Goal: Task Accomplishment & Management: Use online tool/utility

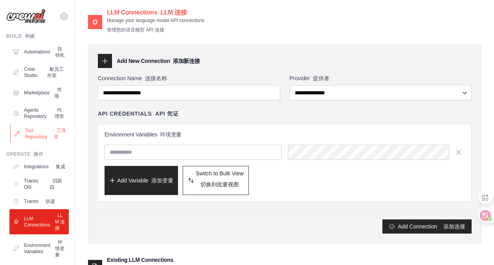
drag, startPoint x: 0, startPoint y: 0, endPoint x: 41, endPoint y: 161, distance: 166.1
click at [37, 143] on link "Tool Repository 工具库" at bounding box center [39, 133] width 59 height 19
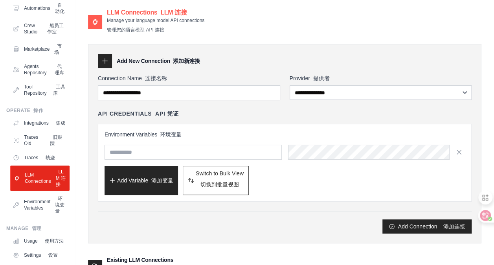
scroll to position [79, 0]
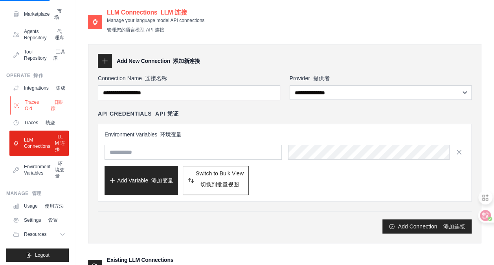
click at [38, 115] on link "Traces Old 旧跟踪" at bounding box center [39, 105] width 59 height 19
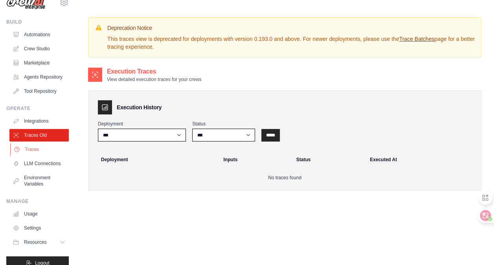
scroll to position [37, 0]
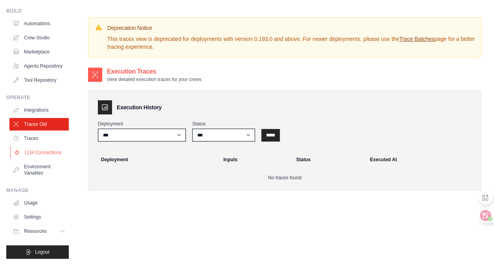
click at [41, 146] on link "LLM Connections" at bounding box center [39, 152] width 59 height 13
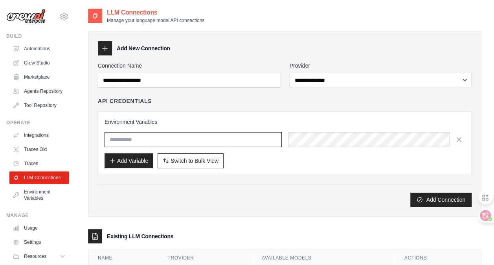
click at [203, 139] on input "text" at bounding box center [192, 139] width 177 height 15
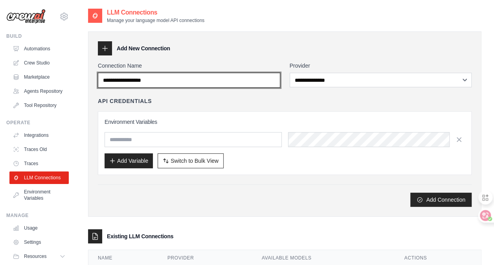
click at [244, 80] on input "Connection Name" at bounding box center [189, 80] width 182 height 15
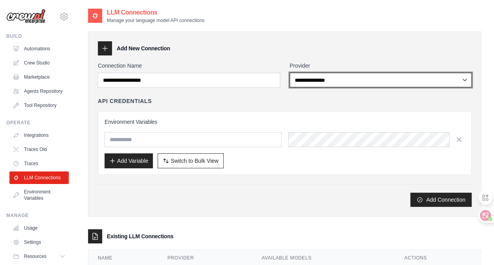
click at [325, 82] on select "**********" at bounding box center [380, 80] width 182 height 15
select select "******"
click at [289, 73] on select "**********" at bounding box center [380, 80] width 182 height 15
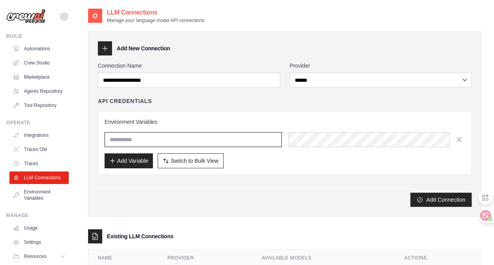
click at [247, 135] on input "text" at bounding box center [192, 139] width 177 height 15
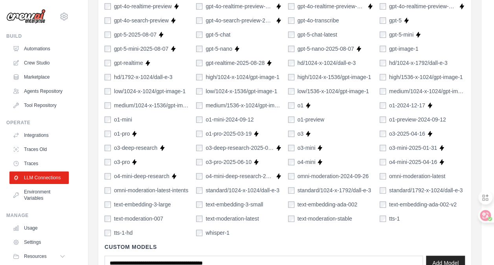
scroll to position [591, 0]
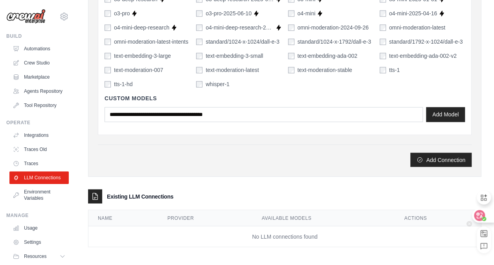
click at [478, 216] on icon at bounding box center [479, 215] width 8 height 8
click at [21, 167] on link "Traces" at bounding box center [39, 163] width 59 height 13
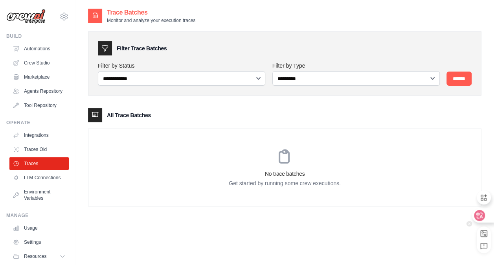
click at [484, 213] on div at bounding box center [482, 215] width 21 height 14
drag, startPoint x: 482, startPoint y: 218, endPoint x: 451, endPoint y: 248, distance: 42.8
click at [418, 256] on div "**********" at bounding box center [284, 140] width 393 height 265
click at [483, 216] on icon at bounding box center [479, 215] width 11 height 11
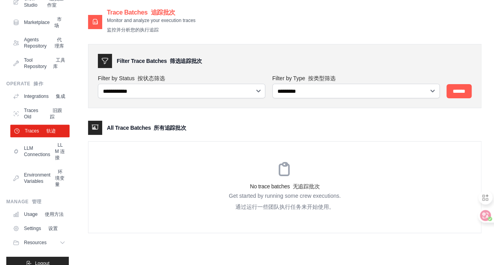
scroll to position [79, 0]
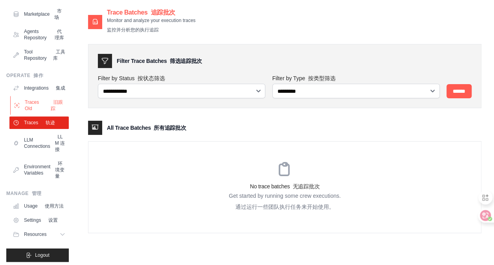
click at [37, 115] on link "Traces Old 旧跟踪" at bounding box center [39, 105] width 59 height 19
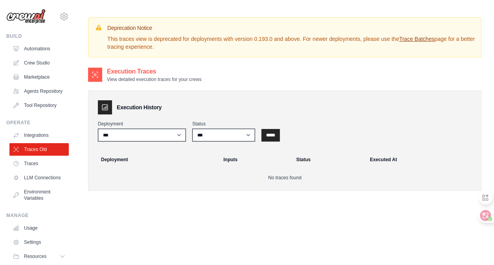
click at [45, 141] on link "Integrations" at bounding box center [38, 135] width 59 height 13
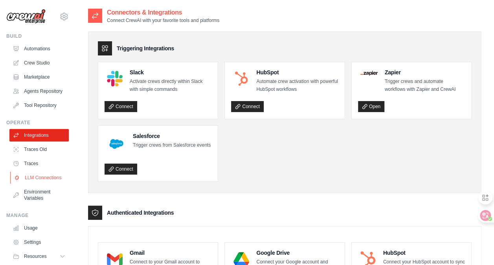
click at [38, 184] on link "LLM Connections" at bounding box center [39, 177] width 59 height 13
select select "******"
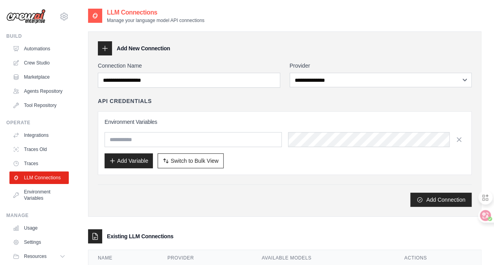
click at [102, 42] on div at bounding box center [105, 48] width 14 height 14
click at [102, 46] on icon at bounding box center [105, 48] width 8 height 8
click at [28, 168] on link "Traces" at bounding box center [39, 163] width 59 height 13
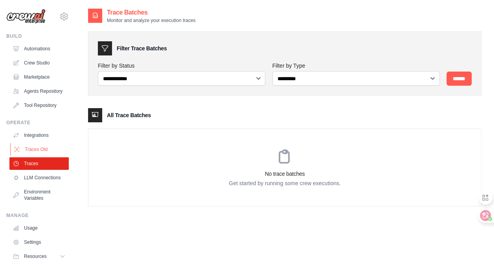
click at [44, 152] on link "Traces Old" at bounding box center [39, 149] width 59 height 13
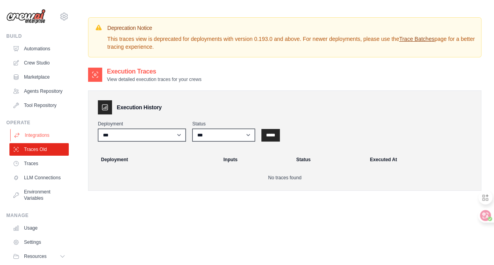
click at [15, 138] on icon at bounding box center [17, 135] width 6 height 6
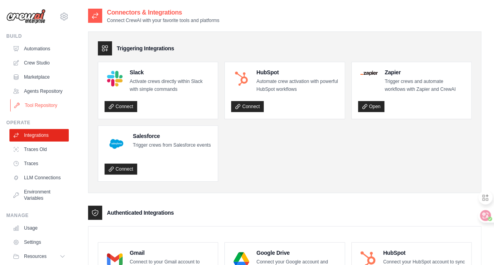
click at [53, 112] on link "Tool Repository" at bounding box center [39, 105] width 59 height 13
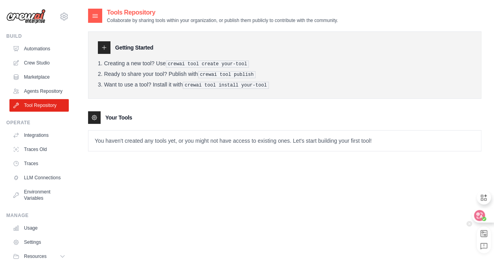
click at [480, 217] on icon at bounding box center [479, 215] width 7 height 6
drag, startPoint x: 481, startPoint y: 211, endPoint x: 344, endPoint y: 205, distance: 136.8
click at [359, 236] on div "Tools Repository Collaborate by sharing tools within your organization, or publ…" at bounding box center [284, 140] width 393 height 265
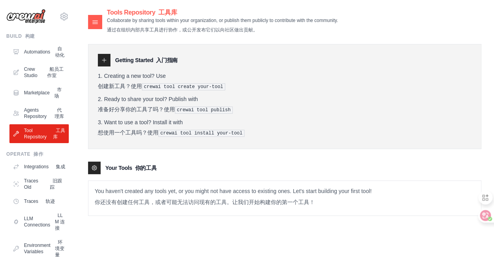
drag, startPoint x: 221, startPoint y: 86, endPoint x: 225, endPoint y: 90, distance: 5.0
click at [225, 90] on li "Creating a new tool? Use 创建新工具？使用 crewai tool create your-tool" at bounding box center [284, 83] width 373 height 20
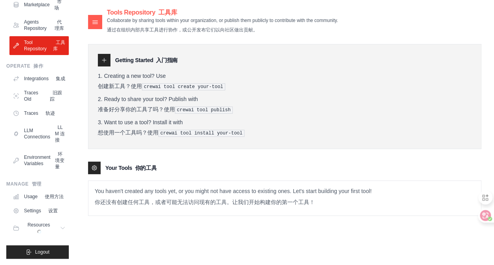
scroll to position [157, 0]
click at [54, 122] on link "LLM Connections LLM 连接" at bounding box center [39, 133] width 59 height 25
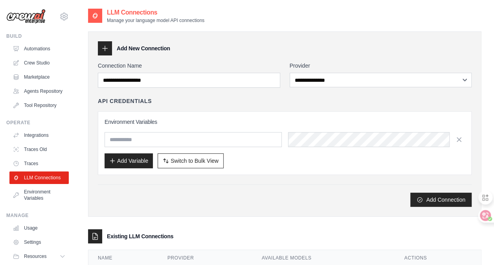
scroll to position [37, 0]
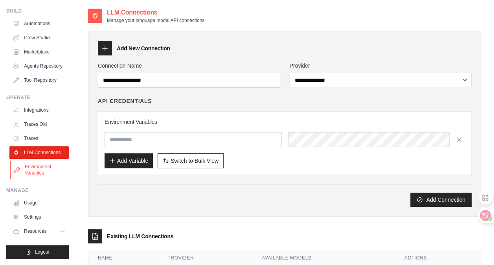
click at [41, 171] on link "Environment Variables" at bounding box center [39, 169] width 59 height 19
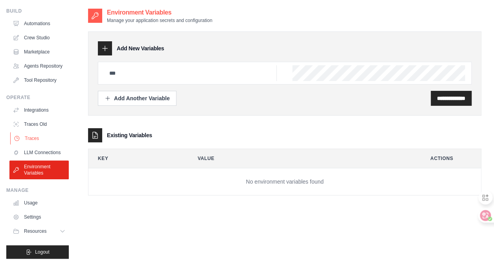
scroll to position [37, 0]
click at [36, 124] on link "Traces Old" at bounding box center [39, 124] width 59 height 13
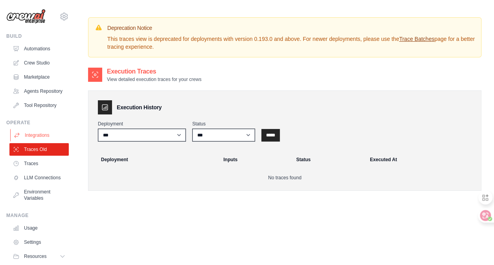
click at [38, 139] on link "Integrations" at bounding box center [39, 135] width 59 height 13
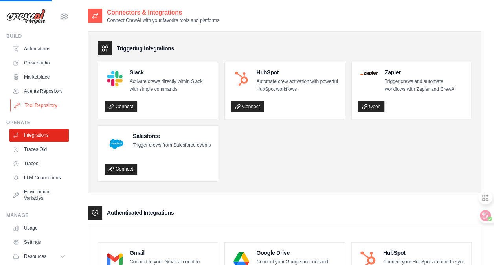
click at [51, 109] on link "Tool Repository" at bounding box center [39, 105] width 59 height 13
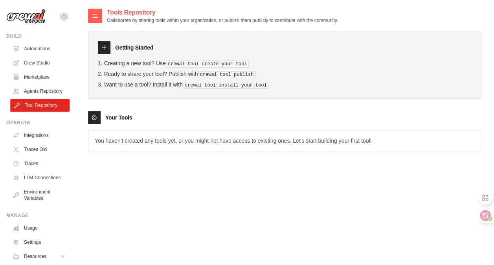
click at [46, 110] on link "Tool Repository" at bounding box center [39, 105] width 59 height 13
click at [35, 97] on link "Agents Repository" at bounding box center [39, 91] width 59 height 13
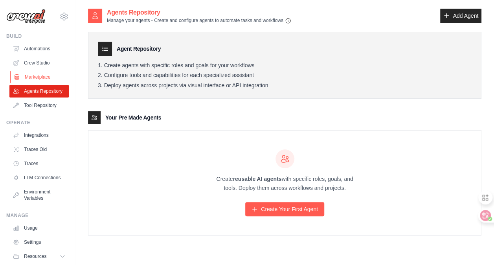
click at [46, 79] on link "Marketplace" at bounding box center [39, 77] width 59 height 13
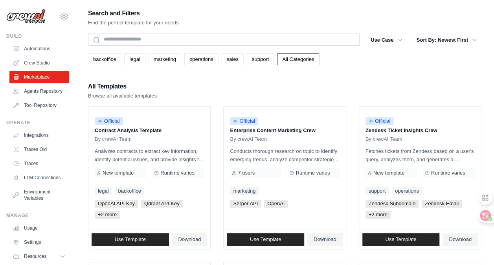
click at [47, 66] on link "Crew Studio" at bounding box center [38, 63] width 59 height 13
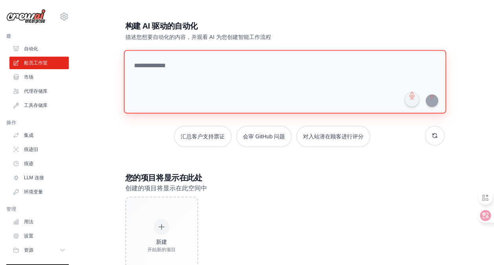
click at [261, 72] on textarea at bounding box center [284, 82] width 322 height 64
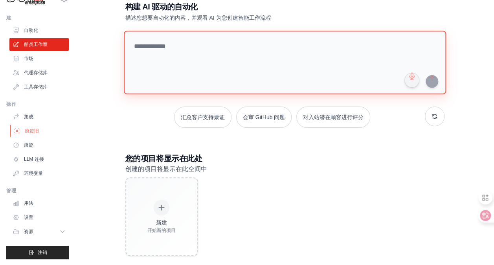
scroll to position [30, 0]
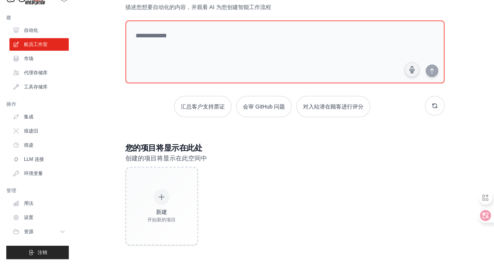
click at [31, 107] on div "操作" at bounding box center [37, 104] width 62 height 6
click at [29, 118] on font "集成" at bounding box center [29, 116] width 9 height 6
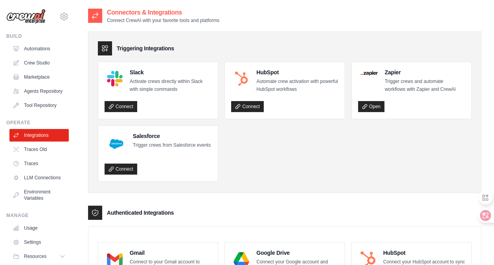
click at [33, 126] on div "Operate" at bounding box center [37, 122] width 62 height 6
click at [42, 151] on link "Traces Old" at bounding box center [39, 149] width 59 height 13
click at [43, 168] on link "Traces" at bounding box center [39, 163] width 59 height 13
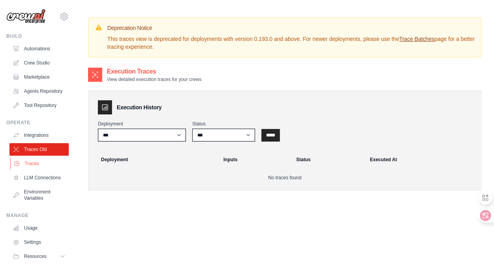
click at [38, 170] on link "Traces" at bounding box center [39, 163] width 59 height 13
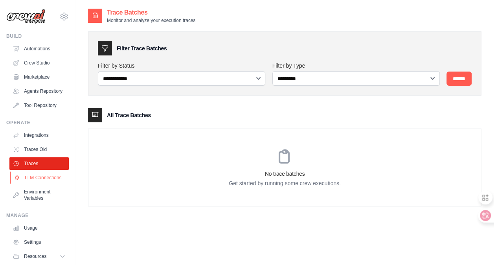
click at [41, 184] on link "LLM Connections" at bounding box center [39, 177] width 59 height 13
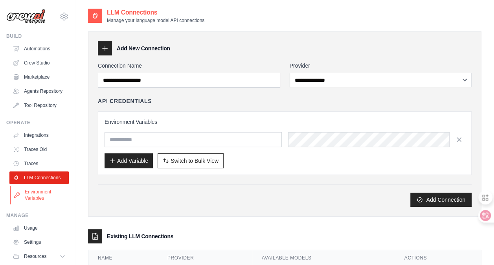
click at [43, 204] on link "Environment Variables" at bounding box center [39, 194] width 59 height 19
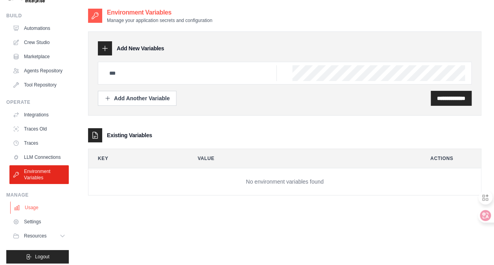
scroll to position [37, 0]
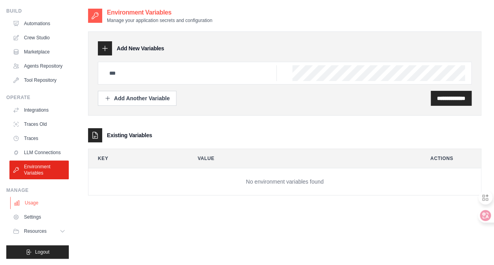
click at [35, 203] on link "Usage" at bounding box center [39, 202] width 59 height 13
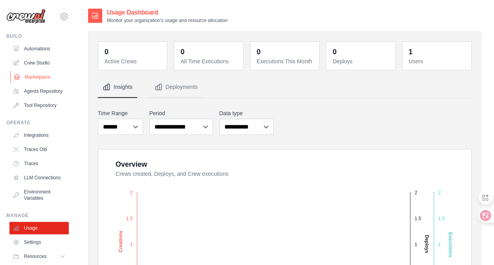
click at [39, 79] on link "Marketplace" at bounding box center [39, 77] width 59 height 13
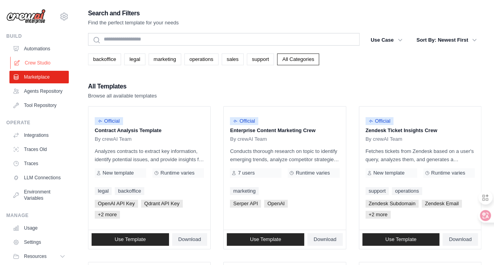
click at [42, 62] on link "Crew Studio" at bounding box center [39, 63] width 59 height 13
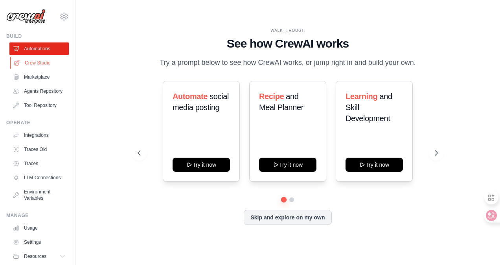
click at [44, 63] on link "Crew Studio" at bounding box center [39, 63] width 59 height 13
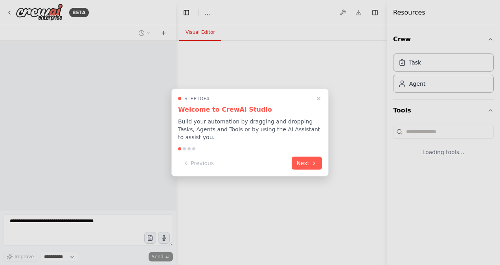
select select "****"
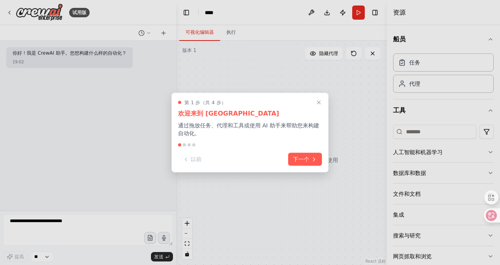
click at [315, 151] on div "第 1 步（共 4 步） 欢迎来到 CrewAI Studio 通过拖放任务、代理和工具或使用 AI 助手来帮助您来构建自动化。 以前 下一个" at bounding box center [249, 133] width 157 height 80
click at [305, 157] on font "下一个" at bounding box center [301, 158] width 16 height 8
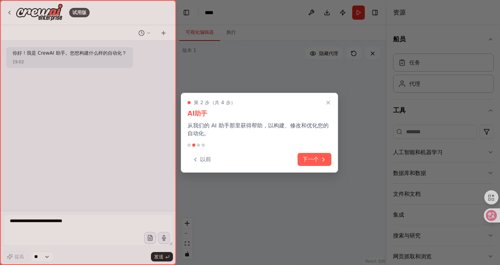
click at [305, 157] on font "下一个" at bounding box center [310, 159] width 16 height 8
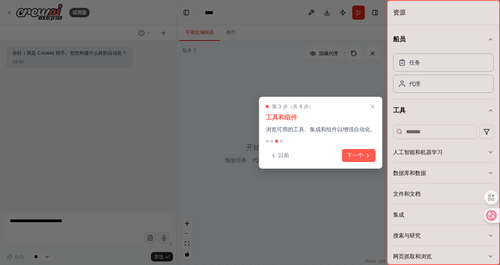
drag, startPoint x: 344, startPoint y: 157, endPoint x: 352, endPoint y: 156, distance: 8.8
click at [344, 157] on button "下一个" at bounding box center [359, 155] width 34 height 13
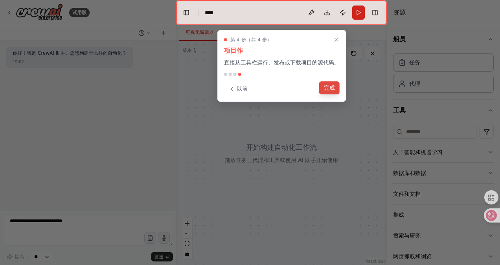
click at [333, 90] on button "完成" at bounding box center [329, 87] width 20 height 13
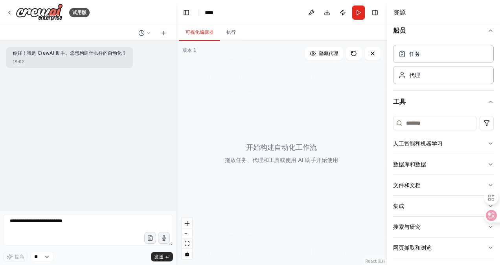
scroll to position [13, 0]
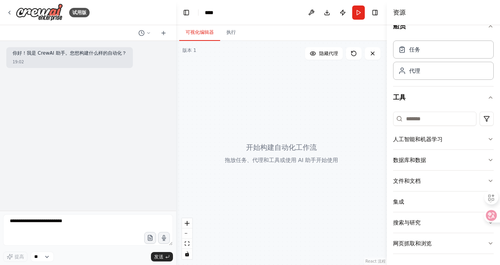
drag, startPoint x: 327, startPoint y: 148, endPoint x: 303, endPoint y: 166, distance: 29.5
click at [303, 166] on div at bounding box center [281, 153] width 210 height 224
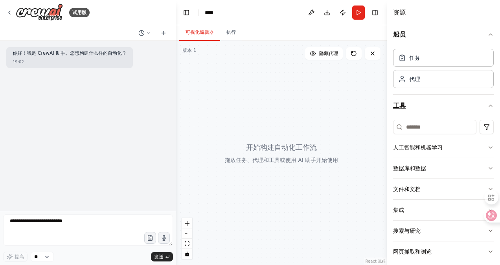
scroll to position [0, 0]
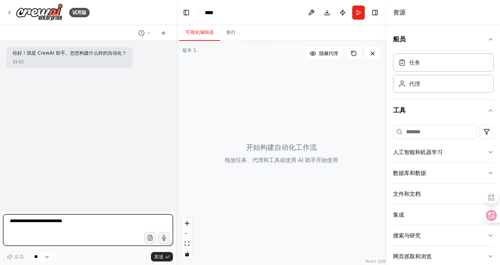
click at [76, 229] on textarea at bounding box center [88, 229] width 170 height 31
drag, startPoint x: 165, startPoint y: 240, endPoint x: 148, endPoint y: 190, distance: 52.8
click at [148, 190] on body "试用版 你好！我是 CrewAI 助手。您想构建什么样的自动化？ 19:02 提高 ** 发送 切换左侧边栏 Studio **** Download Pub…" at bounding box center [250, 132] width 500 height 265
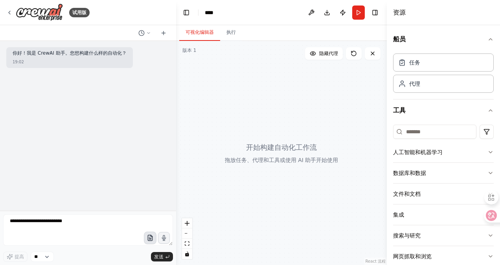
click at [148, 237] on icon "button" at bounding box center [150, 237] width 4 height 5
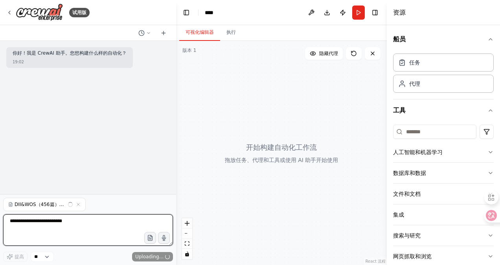
click at [74, 221] on textarea at bounding box center [88, 229] width 170 height 31
paste textarea "**********"
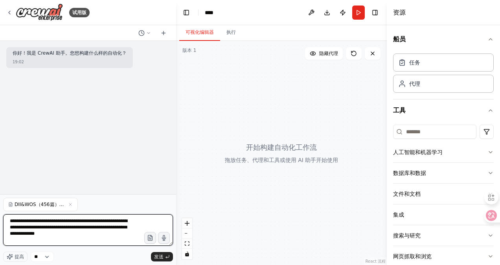
click at [99, 221] on textarea "**********" at bounding box center [88, 229] width 170 height 31
click at [84, 240] on textarea "**********" at bounding box center [88, 229] width 170 height 31
click at [44, 240] on textarea "**********" at bounding box center [88, 229] width 170 height 31
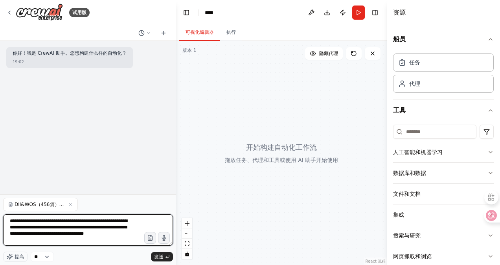
paste textarea "**********"
click at [49, 221] on textarea "**********" at bounding box center [88, 229] width 170 height 31
click at [51, 222] on textarea "**********" at bounding box center [88, 229] width 170 height 31
click at [108, 220] on textarea "**********" at bounding box center [88, 229] width 170 height 31
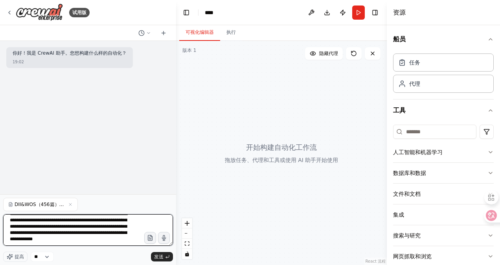
scroll to position [44, 0]
paste textarea "**********"
type textarea "**********"
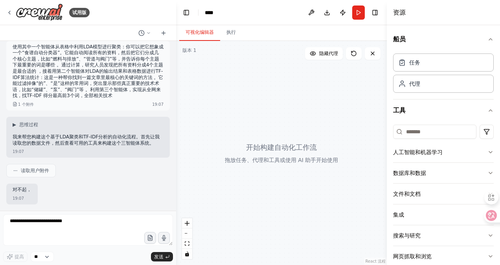
scroll to position [38, 0]
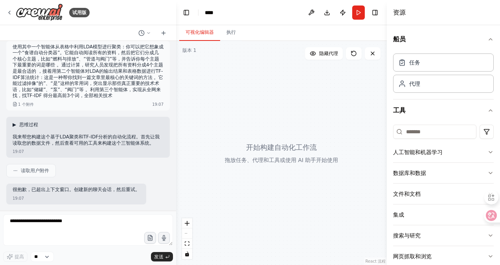
click at [18, 121] on button "▶ 思维过程" at bounding box center [26, 124] width 26 height 6
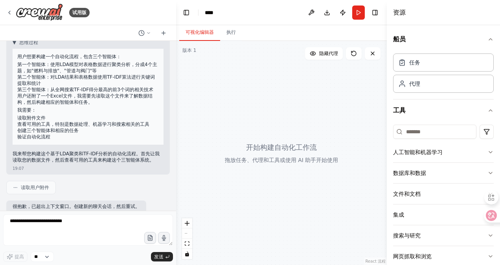
scroll to position [137, 0]
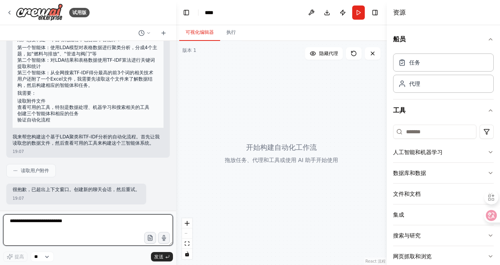
click at [97, 220] on textarea at bounding box center [88, 229] width 170 height 31
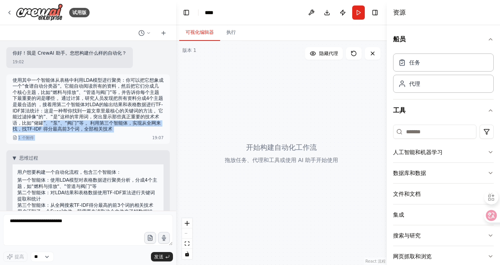
drag, startPoint x: 96, startPoint y: 135, endPoint x: 90, endPoint y: 123, distance: 13.2
click at [83, 123] on div "使用其中一个智能体从表格中利用LDA模型进行聚类：你可以把它想象成一个“食谱自动分类器”。它能自动阅读所有的资料，然后把它们分成几个核心主题，比如“燃料与排放…" at bounding box center [87, 109] width 163 height 70
click at [154, 130] on p "使用其中一个智能体从表格中利用LDA模型进行聚类：你可以把它想象成一个“食谱自动分类器”。它能自动阅读所有的资料，然后把它们分成几个核心主题，比如“燃料与排放…" at bounding box center [88, 104] width 151 height 55
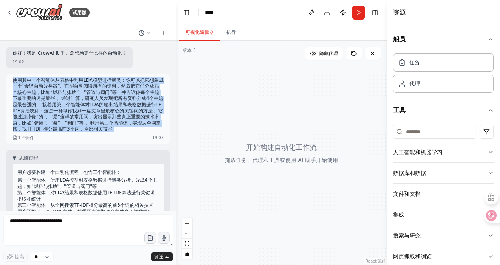
drag, startPoint x: 154, startPoint y: 130, endPoint x: 12, endPoint y: 77, distance: 151.9
click at [12, 77] on div "使用其中一个智能体从表格中利用LDA模型进行聚类：你可以把它想象成一个“食谱自动分类器”。它能自动阅读所有的资料，然后把它们分成几个核心主题，比如“燃料与排放…" at bounding box center [87, 109] width 163 height 70
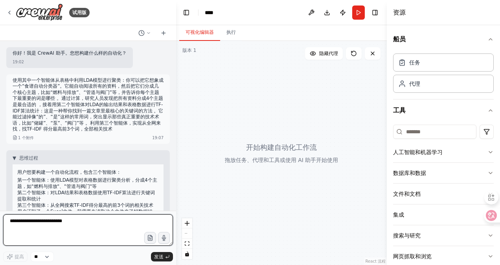
click at [82, 230] on textarea at bounding box center [88, 229] width 170 height 31
paste textarea "**********"
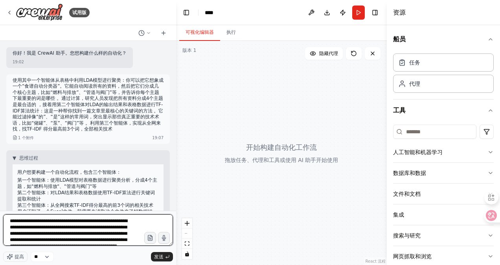
scroll to position [39, 0]
drag, startPoint x: 13, startPoint y: 227, endPoint x: 104, endPoint y: 222, distance: 91.2
click at [104, 222] on textarea "**********" at bounding box center [88, 229] width 170 height 31
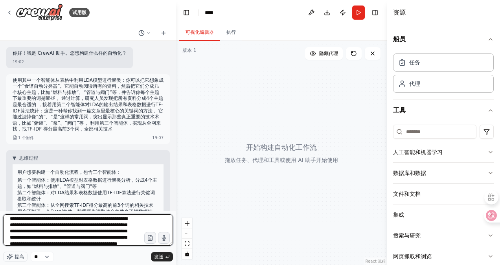
scroll to position [0, 0]
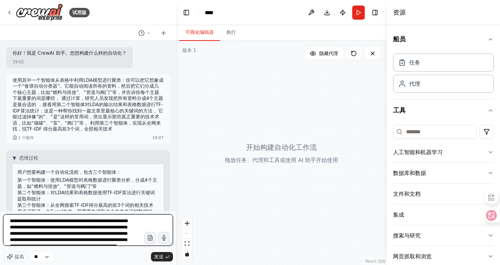
drag, startPoint x: 113, startPoint y: 225, endPoint x: 64, endPoint y: 234, distance: 50.4
click at [64, 234] on textarea "**********" at bounding box center [88, 229] width 170 height 31
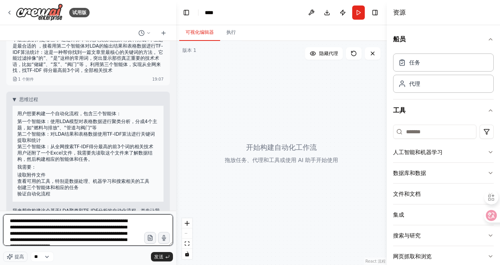
drag, startPoint x: 90, startPoint y: 231, endPoint x: 2, endPoint y: 228, distance: 88.0
click at [2, 228] on div "试用版 你好！我是 CrewAI 助手。您想构建什么样的自动化？ 19:02 使用其中一个智能体从表格中利用LDA模型进行聚类：你可以把它想象成一个“食谱自动…" at bounding box center [88, 132] width 176 height 265
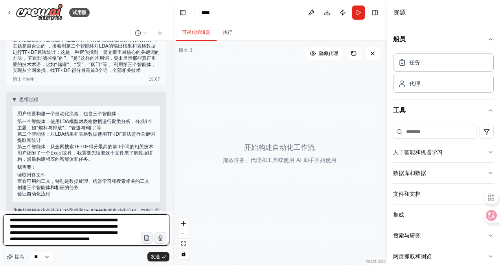
click at [172, 118] on div "试用版 你好！我是 CrewAI 助手。您想构建什么样的自动化？ 19:02 使用其中一个智能体从表格中利用LDA模型进行聚类：你可以把它想象成一个“食谱自动…" at bounding box center [250, 132] width 500 height 265
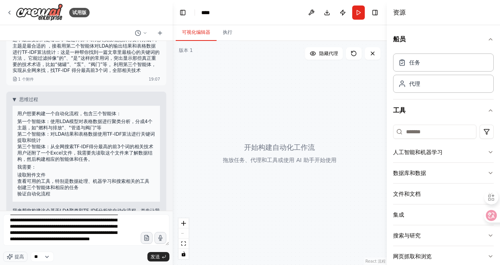
drag, startPoint x: 419, startPoint y: 152, endPoint x: 354, endPoint y: 141, distance: 66.1
click at [314, 147] on div "试用版 你好！我是 CrewAI 助手。您想构建什么样的自动化？ 19:02 使用其中一个智能体从表格中利用LDA模型进行聚类：你可以把它想象成一个“食谱自动…" at bounding box center [250, 132] width 500 height 265
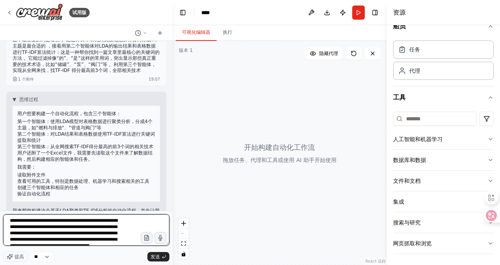
scroll to position [0, 0]
drag, startPoint x: 85, startPoint y: 226, endPoint x: 26, endPoint y: 240, distance: 60.4
click at [26, 240] on textarea "**********" at bounding box center [86, 229] width 166 height 31
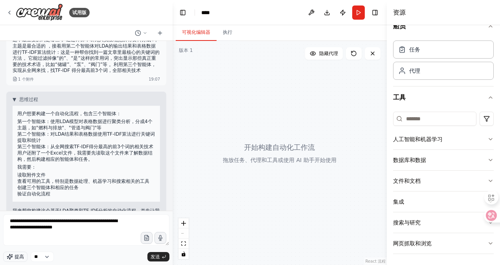
click at [20, 255] on span "提高" at bounding box center [19, 256] width 9 height 6
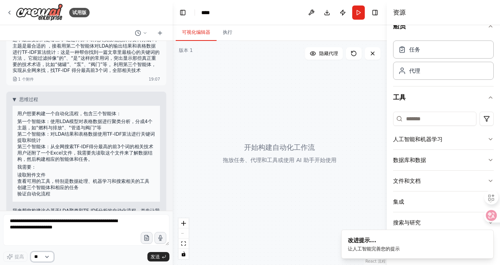
click at [52, 254] on select "**" at bounding box center [42, 256] width 23 height 10
click at [148, 242] on button "button" at bounding box center [146, 237] width 13 height 13
type textarea "**********"
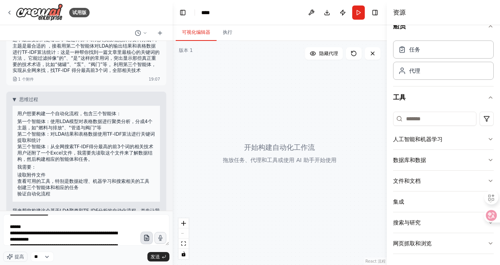
scroll to position [95, 0]
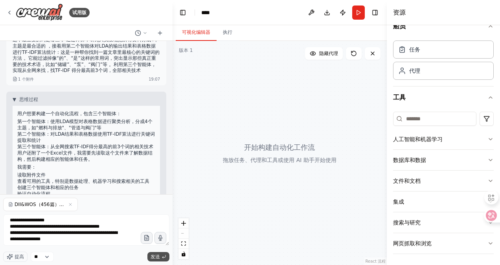
click at [150, 260] on button "发送" at bounding box center [158, 256] width 22 height 9
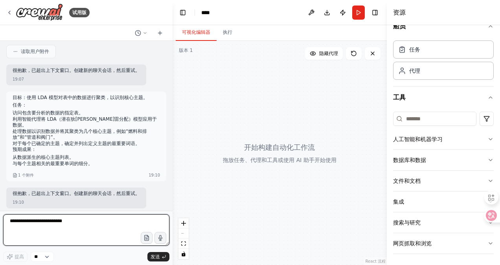
scroll to position [273, 0]
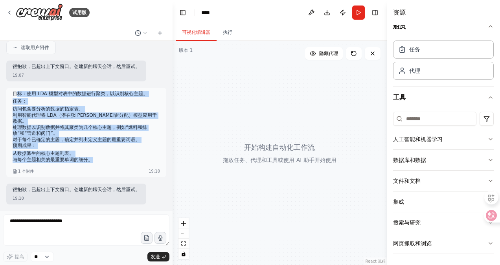
drag, startPoint x: 101, startPoint y: 163, endPoint x: 16, endPoint y: 102, distance: 104.6
click at [16, 102] on div "目标：使用 LDA 模型对表中的数据进行聚类，以识别核心主题。 任务： 访问包含要分析的数据的指定表。 利用智能代理将 LDA（潜在狄利克雷分配）模型应用于数…" at bounding box center [86, 129] width 147 height 77
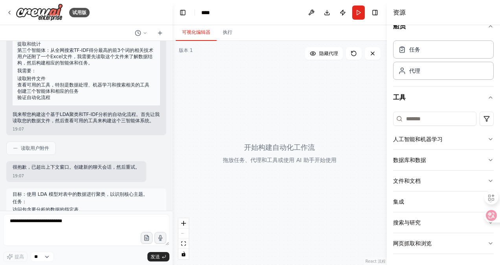
click at [90, 124] on p "我来帮您构建这个基于LDA聚类和TF-IDF分析的自动化流程。首先让我读取您的数据文件，然后查看可用的工具来构建这个三智能体系统。" at bounding box center [86, 118] width 147 height 12
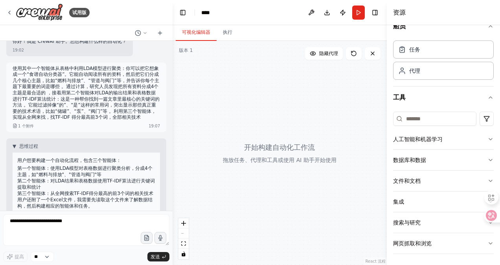
scroll to position [0, 0]
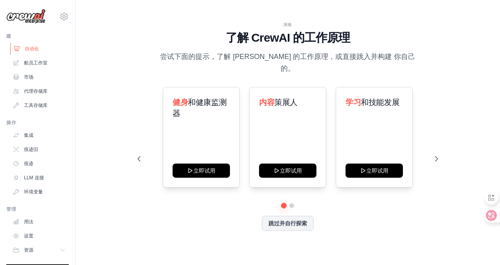
click at [34, 54] on link "自动化" at bounding box center [39, 48] width 59 height 13
click at [38, 52] on link "自动化" at bounding box center [39, 48] width 59 height 13
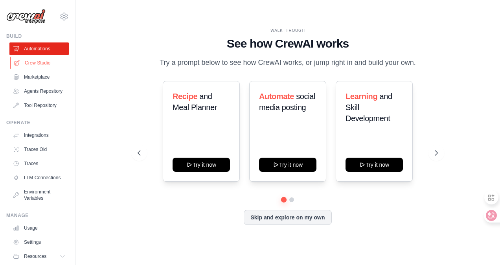
click at [46, 60] on link "Crew Studio" at bounding box center [39, 63] width 59 height 13
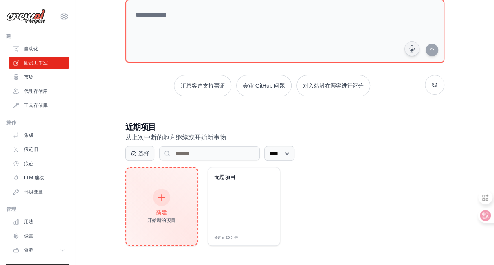
click at [168, 192] on div at bounding box center [161, 197] width 17 height 17
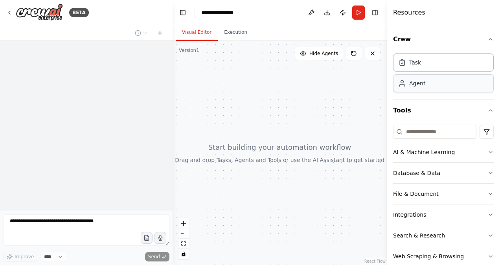
click at [441, 90] on div "Agent" at bounding box center [443, 83] width 101 height 18
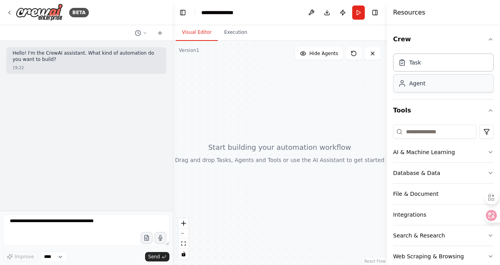
click at [435, 88] on div "Agent" at bounding box center [443, 83] width 101 height 18
click at [236, 33] on button "Execution" at bounding box center [236, 32] width 36 height 16
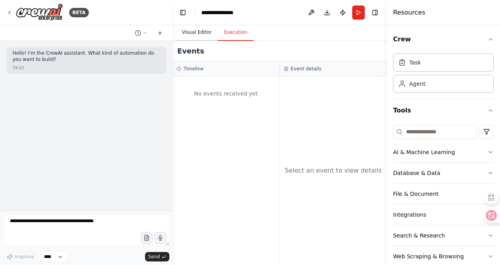
click at [201, 32] on button "Visual Editor" at bounding box center [197, 32] width 42 height 16
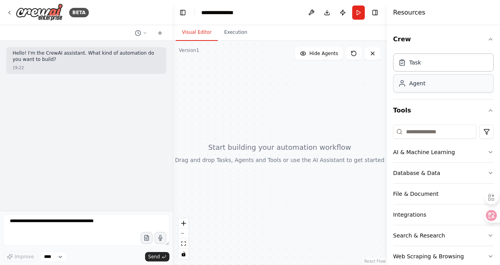
click at [426, 84] on div "Agent" at bounding box center [443, 83] width 101 height 18
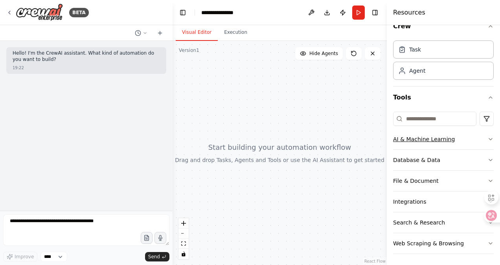
click at [476, 142] on button "AI & Machine Learning" at bounding box center [443, 139] width 101 height 20
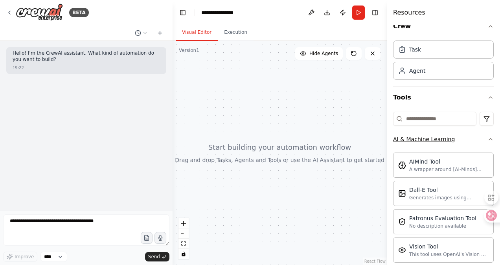
click at [481, 141] on button "AI & Machine Learning" at bounding box center [443, 139] width 101 height 20
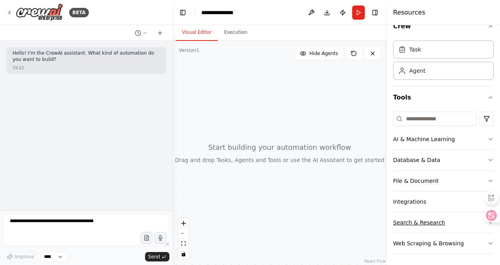
click at [465, 219] on button "Search & Research" at bounding box center [443, 222] width 101 height 20
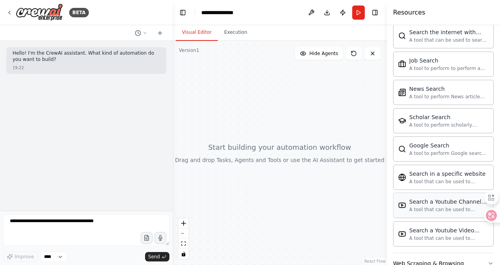
scroll to position [412, 0]
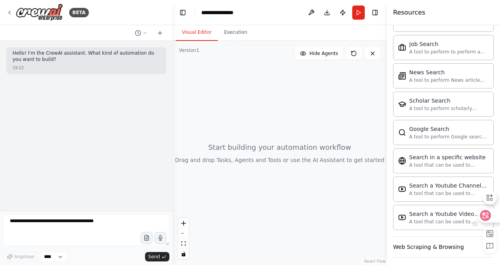
click at [485, 213] on icon at bounding box center [485, 215] width 7 height 6
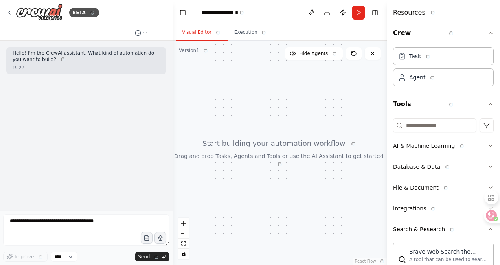
scroll to position [0, 0]
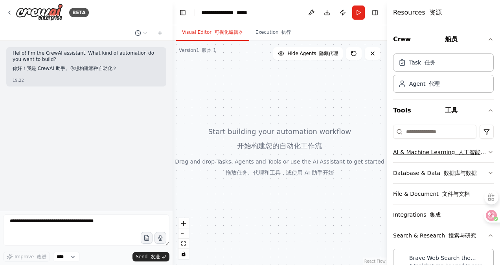
click at [489, 151] on icon "button" at bounding box center [490, 152] width 3 height 2
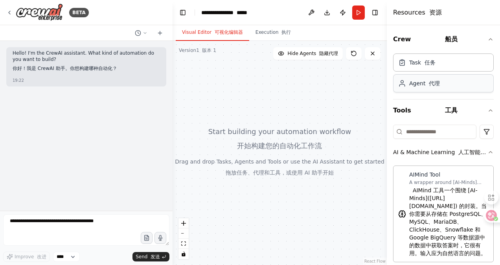
click at [461, 86] on div "Agent 代理" at bounding box center [443, 83] width 101 height 18
click at [439, 69] on div "Task 任务" at bounding box center [443, 62] width 101 height 18
click at [438, 87] on div "Agent 代理" at bounding box center [443, 83] width 101 height 18
drag, startPoint x: 268, startPoint y: 106, endPoint x: 245, endPoint y: 111, distance: 23.6
click at [245, 111] on div at bounding box center [279, 153] width 214 height 224
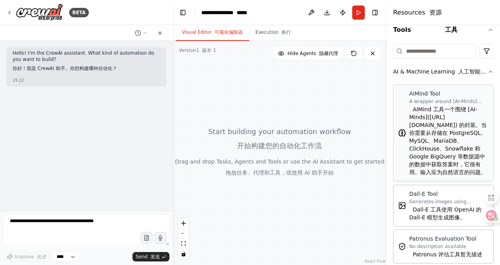
scroll to position [79, 0]
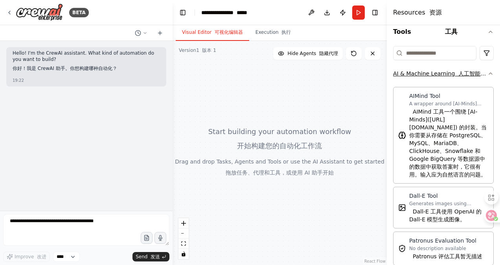
click at [484, 77] on button "AI & Machine Learning 人工智能与机器学习" at bounding box center [443, 73] width 101 height 20
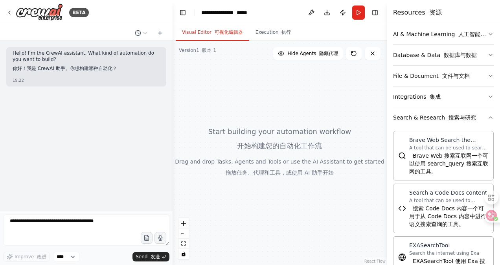
click at [477, 118] on button "Search & Research 搜索与研究" at bounding box center [443, 117] width 101 height 20
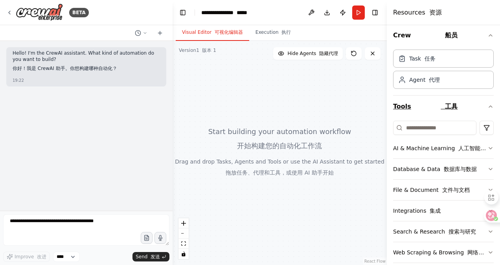
scroll to position [0, 0]
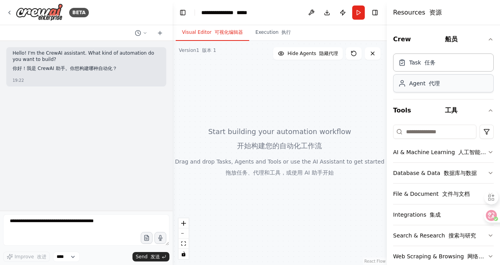
click at [418, 84] on div "Agent 代理" at bounding box center [424, 83] width 31 height 8
click at [449, 40] on font "船员" at bounding box center [451, 38] width 13 height 7
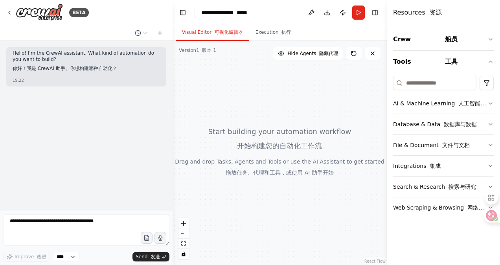
click at [449, 42] on font "船员" at bounding box center [451, 38] width 13 height 7
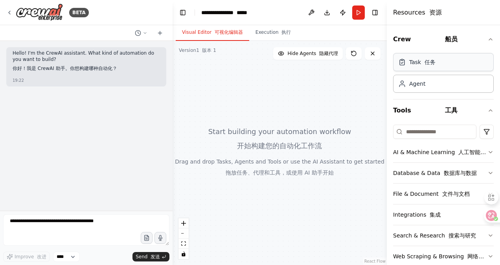
click at [444, 62] on div "Task 任务" at bounding box center [443, 62] width 101 height 18
drag, startPoint x: 444, startPoint y: 62, endPoint x: 414, endPoint y: 71, distance: 31.1
click at [410, 72] on div "Task 任务 Agent 代理" at bounding box center [443, 71] width 101 height 42
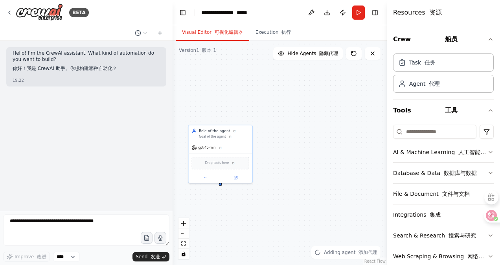
drag, startPoint x: 306, startPoint y: 147, endPoint x: 276, endPoint y: 137, distance: 32.3
click at [276, 137] on div "Role of the agent Goal of the agent gpt-4o-mini Drop tools here" at bounding box center [279, 153] width 214 height 224
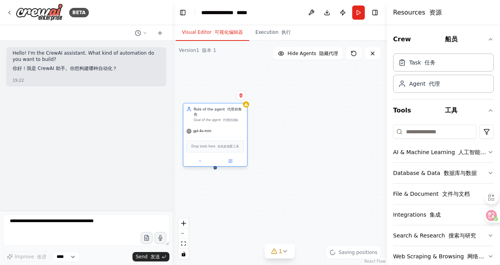
drag, startPoint x: 237, startPoint y: 146, endPoint x: 242, endPoint y: 126, distance: 20.6
click at [232, 126] on div "gpt-4o-mini" at bounding box center [215, 130] width 64 height 11
click at [288, 132] on div "Role of the agent 代理的角色 Goal of the agent 代理的目标 gpt-4o-mini Drop tools here 在此处…" at bounding box center [279, 153] width 214 height 224
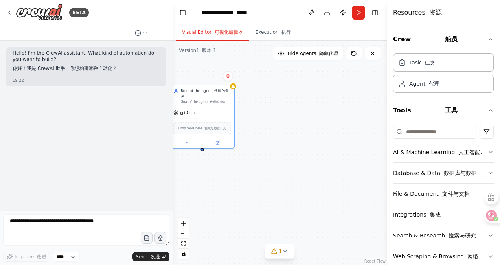
drag, startPoint x: 265, startPoint y: 134, endPoint x: 273, endPoint y: 101, distance: 33.1
click at [273, 101] on div "Role of the agent 代理的角色 Goal of the agent 代理的目标 gpt-4o-mini Drop tools here 在此处…" at bounding box center [279, 153] width 214 height 224
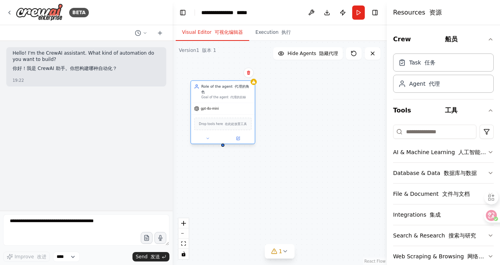
drag, startPoint x: 226, startPoint y: 93, endPoint x: 236, endPoint y: 107, distance: 17.1
click at [236, 107] on div "gpt-4o-mini Drop tools here 在此处放置工具" at bounding box center [223, 122] width 64 height 41
click at [232, 122] on font "在此处放置工具" at bounding box center [236, 124] width 22 height 4
click at [238, 122] on div "Drop tools here 在此处放置工具" at bounding box center [222, 123] width 57 height 13
click at [311, 135] on div "Role of the agent 代理的角色 Goal of the agent 代理的目标 gpt-4o-mini Drop tools here 在此处…" at bounding box center [279, 153] width 214 height 224
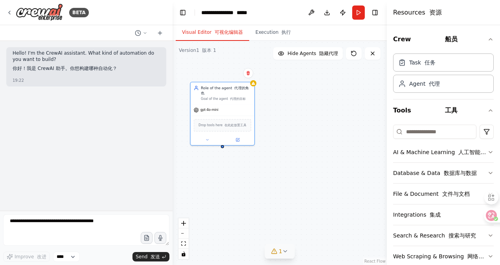
click at [278, 253] on div "1" at bounding box center [276, 251] width 11 height 8
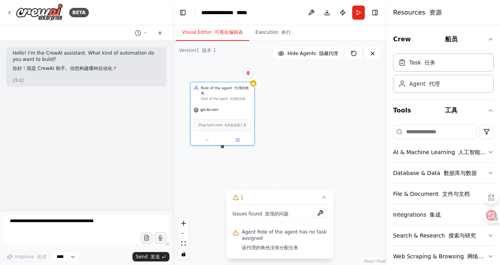
click at [340, 224] on div "Role of the agent 代理的角色 Goal of the agent 代理的目标 gpt-4o-mini Drop tools here 在此处…" at bounding box center [279, 153] width 214 height 224
click at [236, 137] on icon at bounding box center [237, 139] width 4 height 4
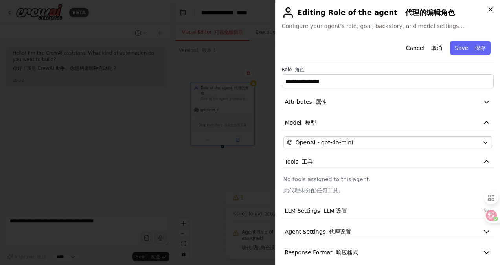
click at [492, 9] on icon "button" at bounding box center [490, 9] width 6 height 6
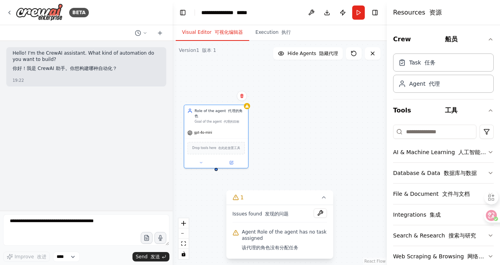
drag, startPoint x: 309, startPoint y: 108, endPoint x: 303, endPoint y: 130, distance: 23.6
click at [303, 130] on div "Role of the agent 代理的角色 Goal of the agent 代理的目标 gpt-4o-mini Drop tools here 在此处…" at bounding box center [279, 153] width 214 height 224
click at [326, 196] on icon at bounding box center [323, 197] width 6 height 6
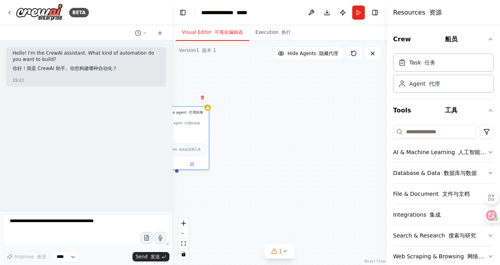
drag, startPoint x: 331, startPoint y: 121, endPoint x: 291, endPoint y: 124, distance: 39.4
click at [291, 124] on div "Role of the agent 代理的角色 Goal of the agent 代理的目标 gpt-4o-mini Drop tools here 在此处…" at bounding box center [279, 153] width 214 height 224
drag, startPoint x: 181, startPoint y: 138, endPoint x: 470, endPoint y: 83, distance: 293.5
click at [470, 83] on div "**********" at bounding box center [250, 132] width 500 height 265
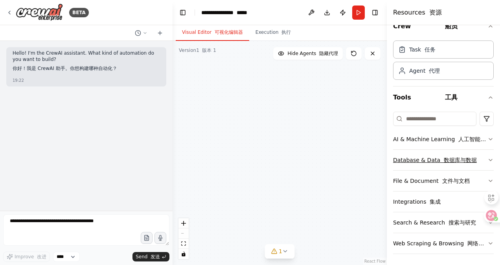
click at [470, 157] on font "数据库与数据" at bounding box center [459, 160] width 33 height 6
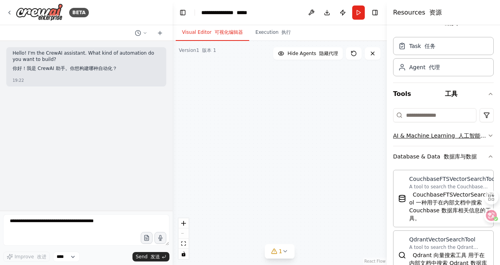
scroll to position [0, 0]
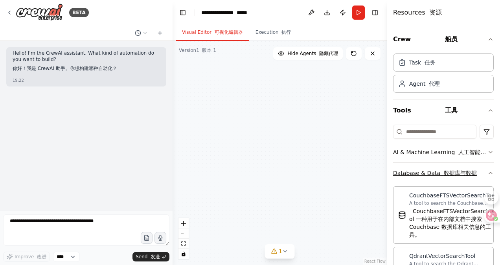
click at [480, 171] on button "Database & Data 数据库与数据" at bounding box center [443, 173] width 101 height 20
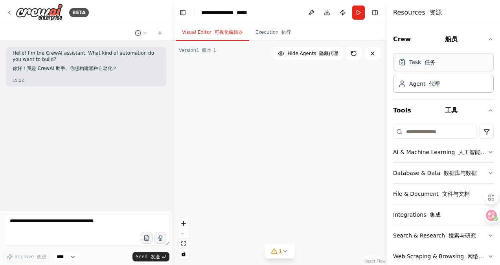
click at [446, 68] on div "Task 任务" at bounding box center [443, 62] width 101 height 18
drag, startPoint x: 445, startPoint y: 68, endPoint x: 244, endPoint y: 129, distance: 210.6
click at [248, 131] on div "**********" at bounding box center [250, 132] width 500 height 265
click at [217, 157] on div "Task description" at bounding box center [212, 157] width 38 height 3
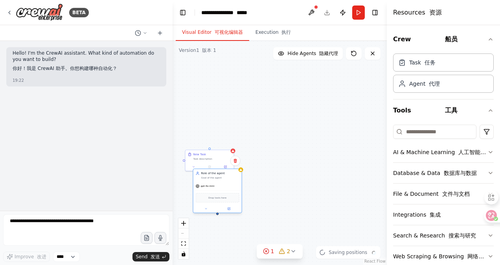
drag, startPoint x: 233, startPoint y: 219, endPoint x: 221, endPoint y: 177, distance: 43.6
click at [221, 177] on div "Role of the agent Goal of the agent" at bounding box center [217, 175] width 48 height 13
click at [236, 161] on icon at bounding box center [235, 160] width 5 height 5
click at [217, 168] on font "确认" at bounding box center [212, 166] width 9 height 5
